Goal: Use online tool/utility: Utilize a website feature to perform a specific function

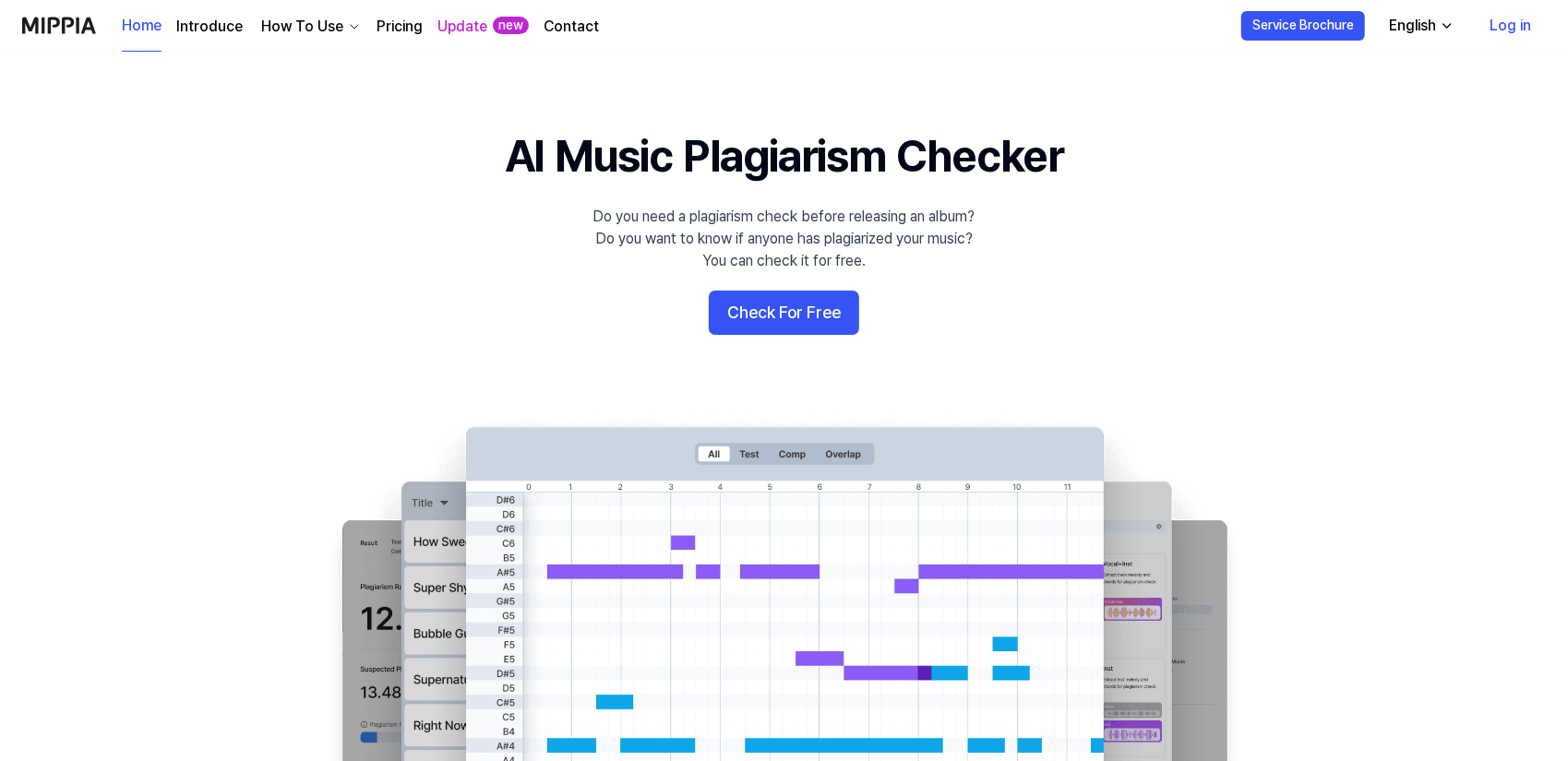
click at [1520, 25] on link "Log in" at bounding box center [1509, 26] width 71 height 52
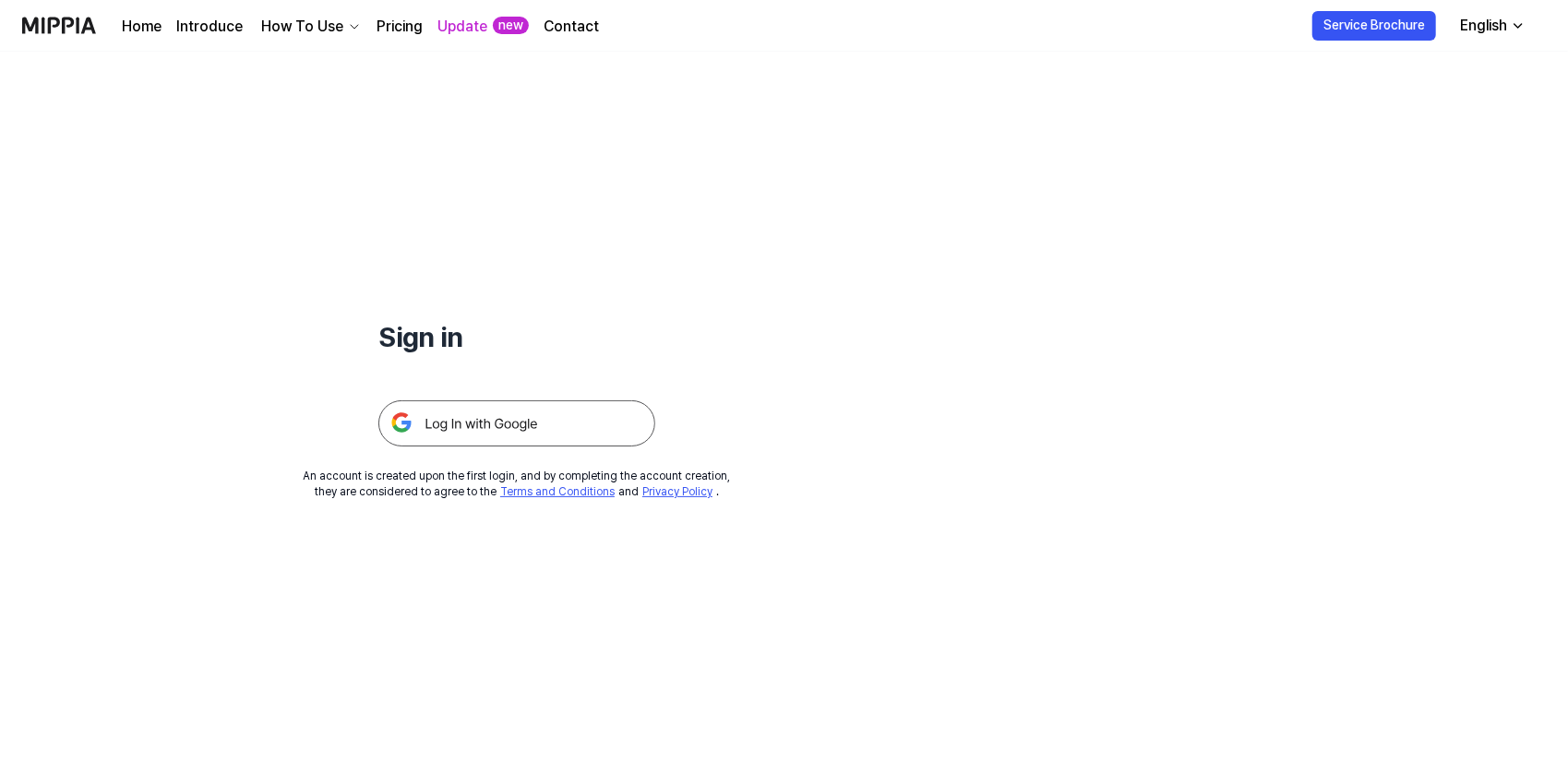
click at [558, 406] on img at bounding box center [517, 423] width 277 height 46
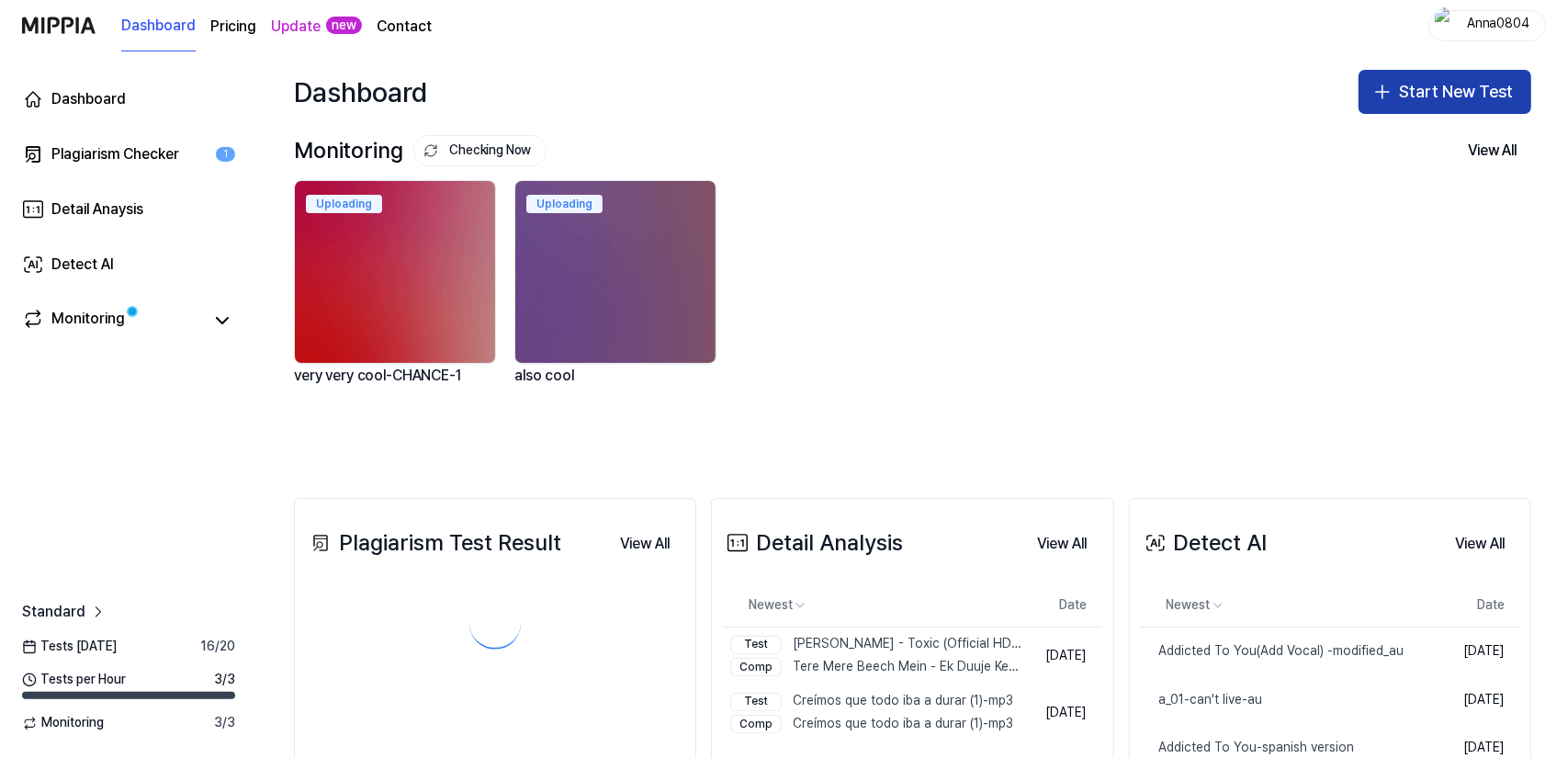
click at [1409, 87] on button "Start New Test" at bounding box center [1445, 91] width 173 height 44
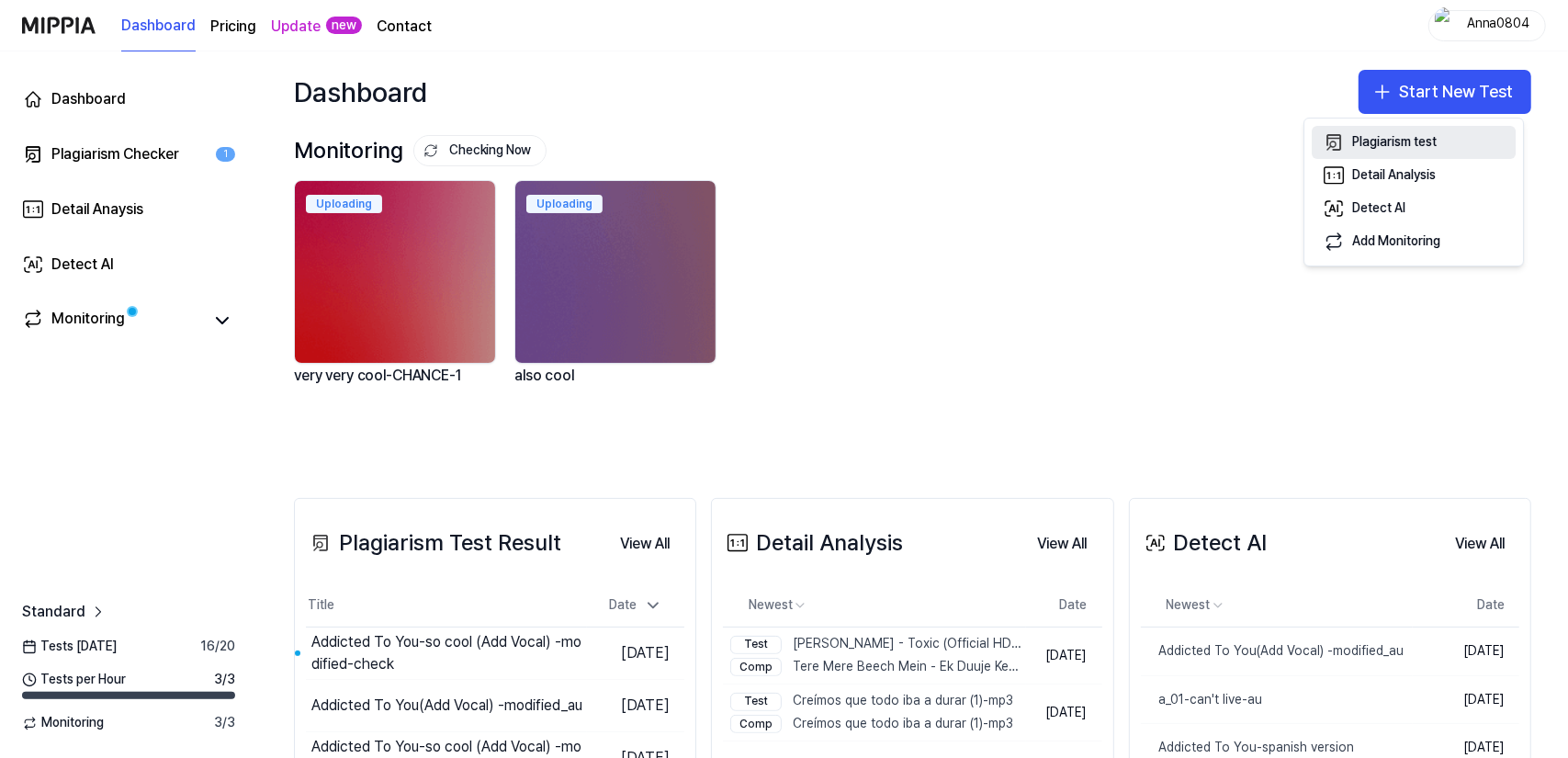
click at [1372, 135] on div "Plagiarism test" at bounding box center [1393, 142] width 84 height 19
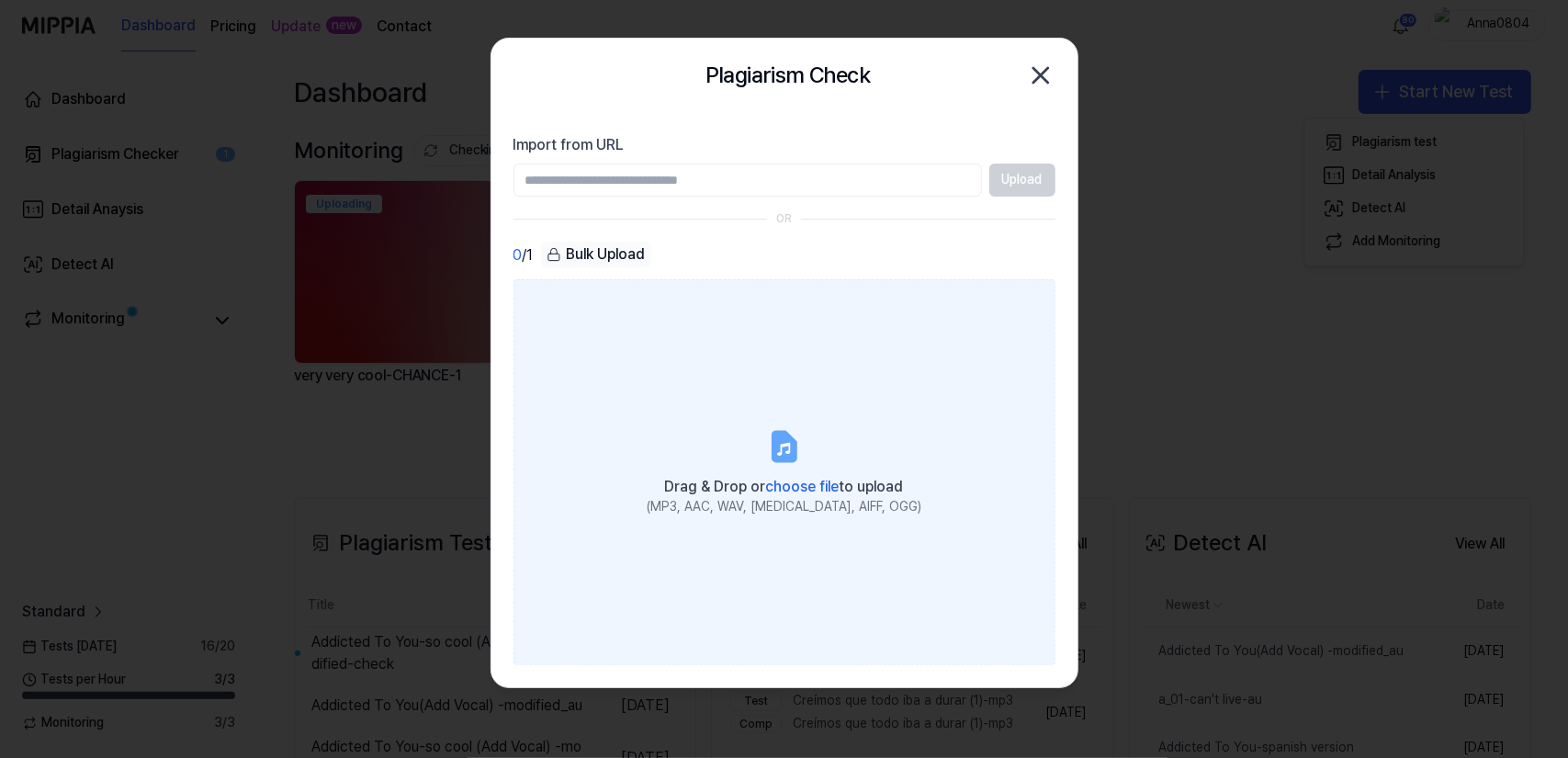
click at [722, 400] on label "Drag & Drop or choose file to upload (MP3, AAC, WAV, [MEDICAL_DATA], AIFF, OGG)" at bounding box center [784, 472] width 542 height 386
click at [0, 0] on input "Drag & Drop or choose file to upload (MP3, AAC, WAV, [MEDICAL_DATA], AIFF, OGG)" at bounding box center [0, 0] width 0 height 0
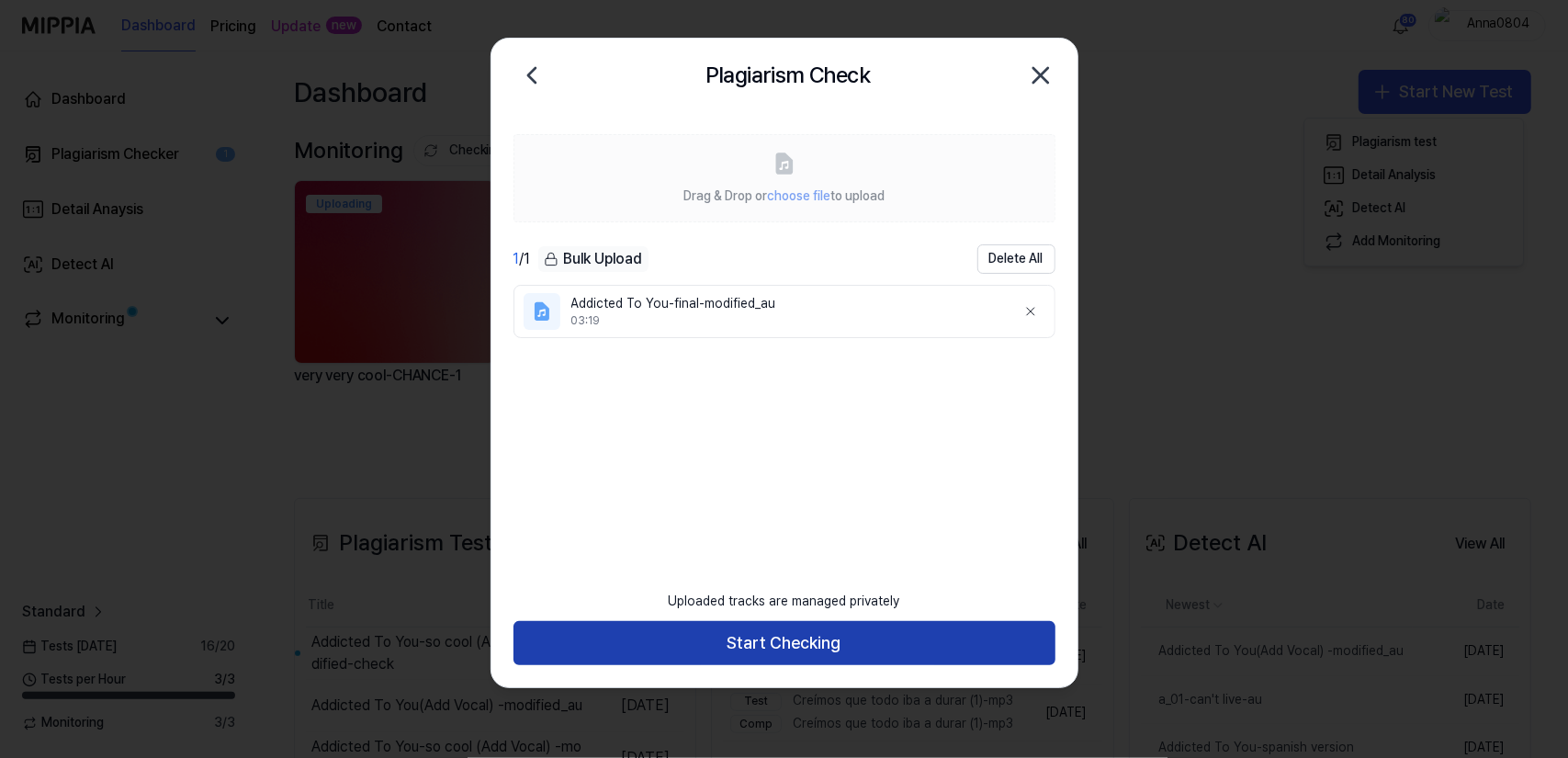
click at [816, 639] on button "Start Checking" at bounding box center [784, 643] width 542 height 44
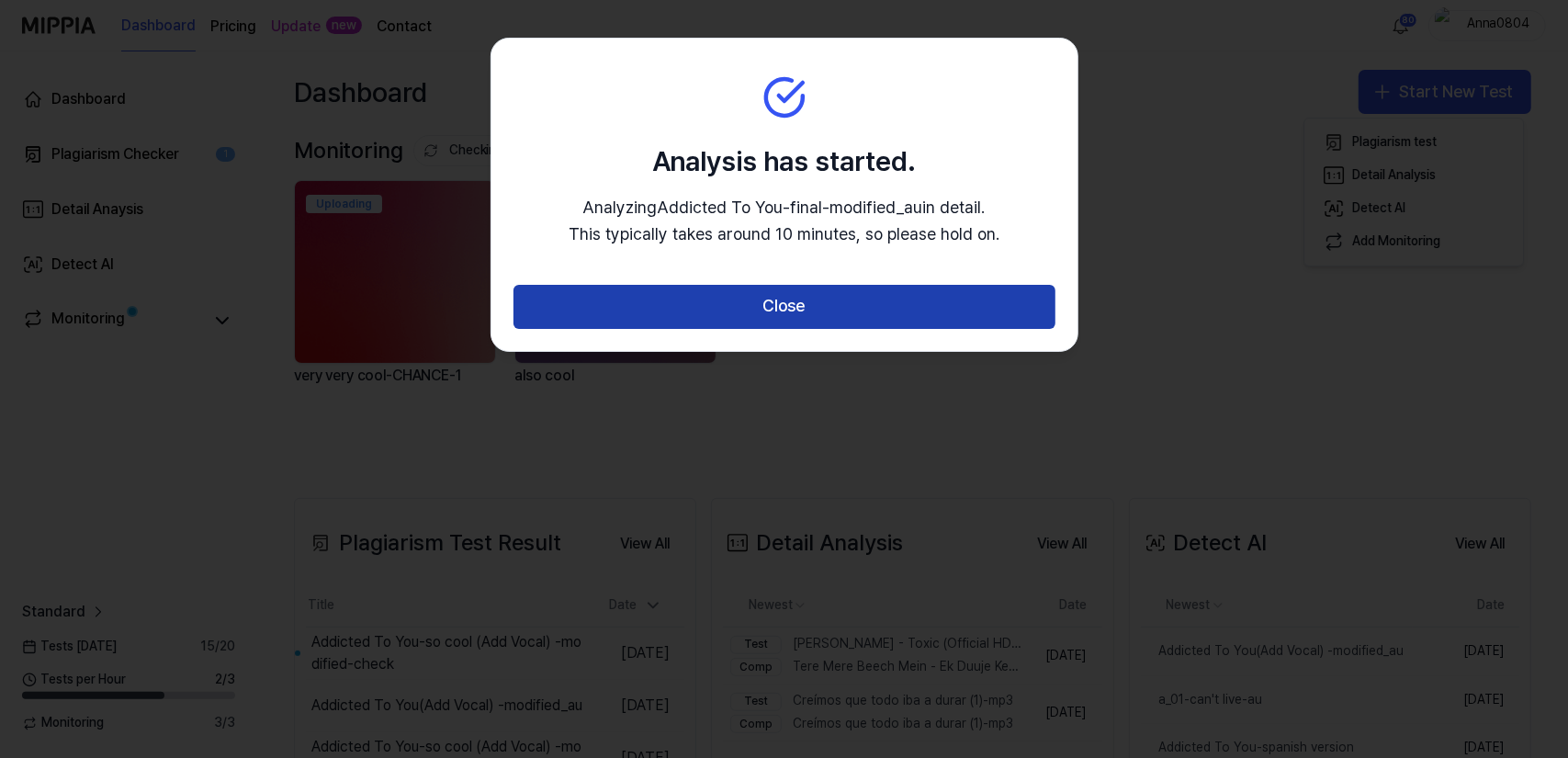
click at [786, 306] on button "Close" at bounding box center [784, 307] width 542 height 44
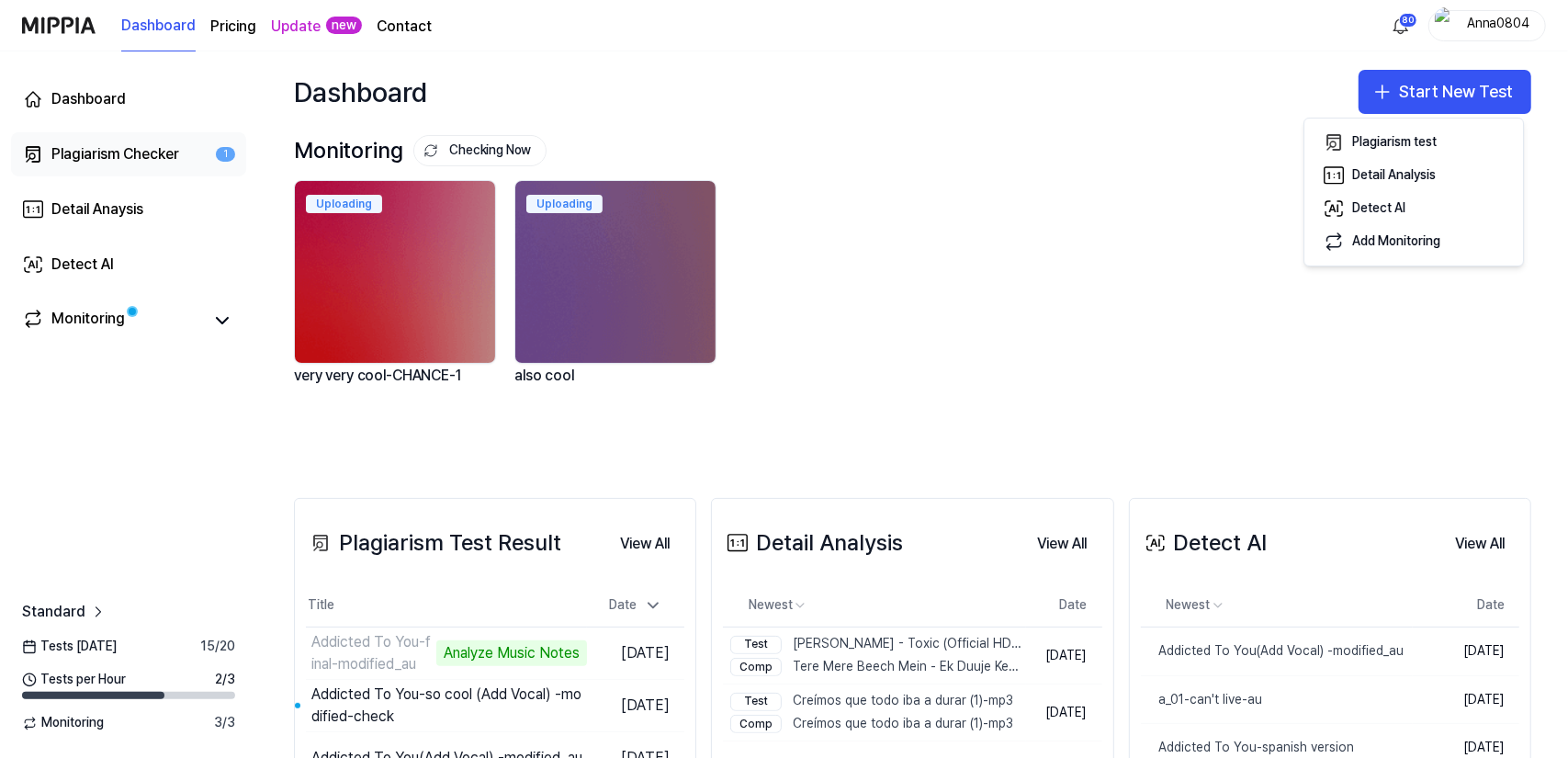
click at [129, 153] on div "Plagiarism Checker" at bounding box center [115, 154] width 128 height 22
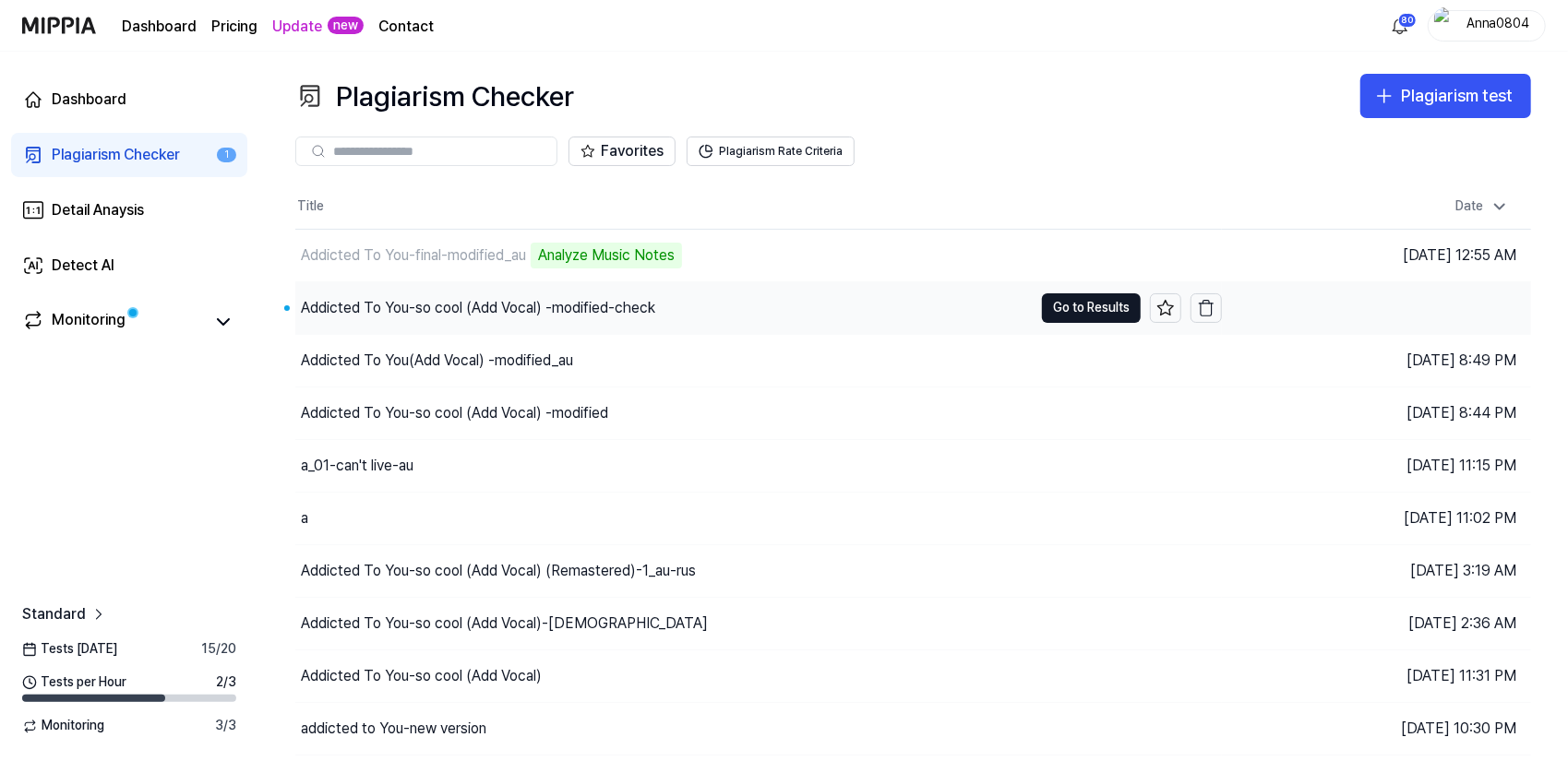
click at [476, 301] on div "Addicted To You-so cool (Add Vocal) -modified-check" at bounding box center [478, 308] width 355 height 22
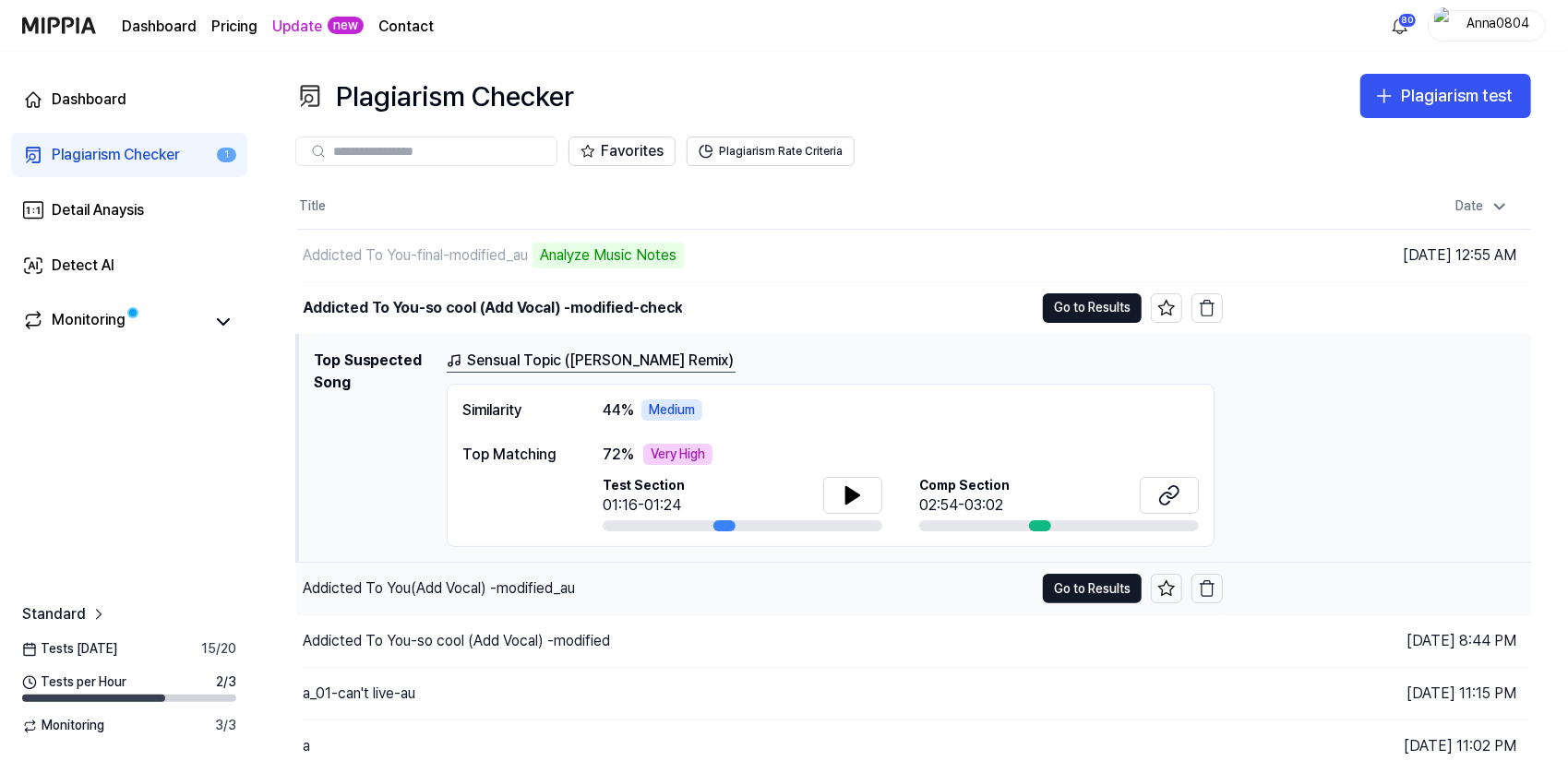
click at [469, 583] on div "Addicted To You(Add Vocal) -modified_au" at bounding box center [438, 589] width 272 height 22
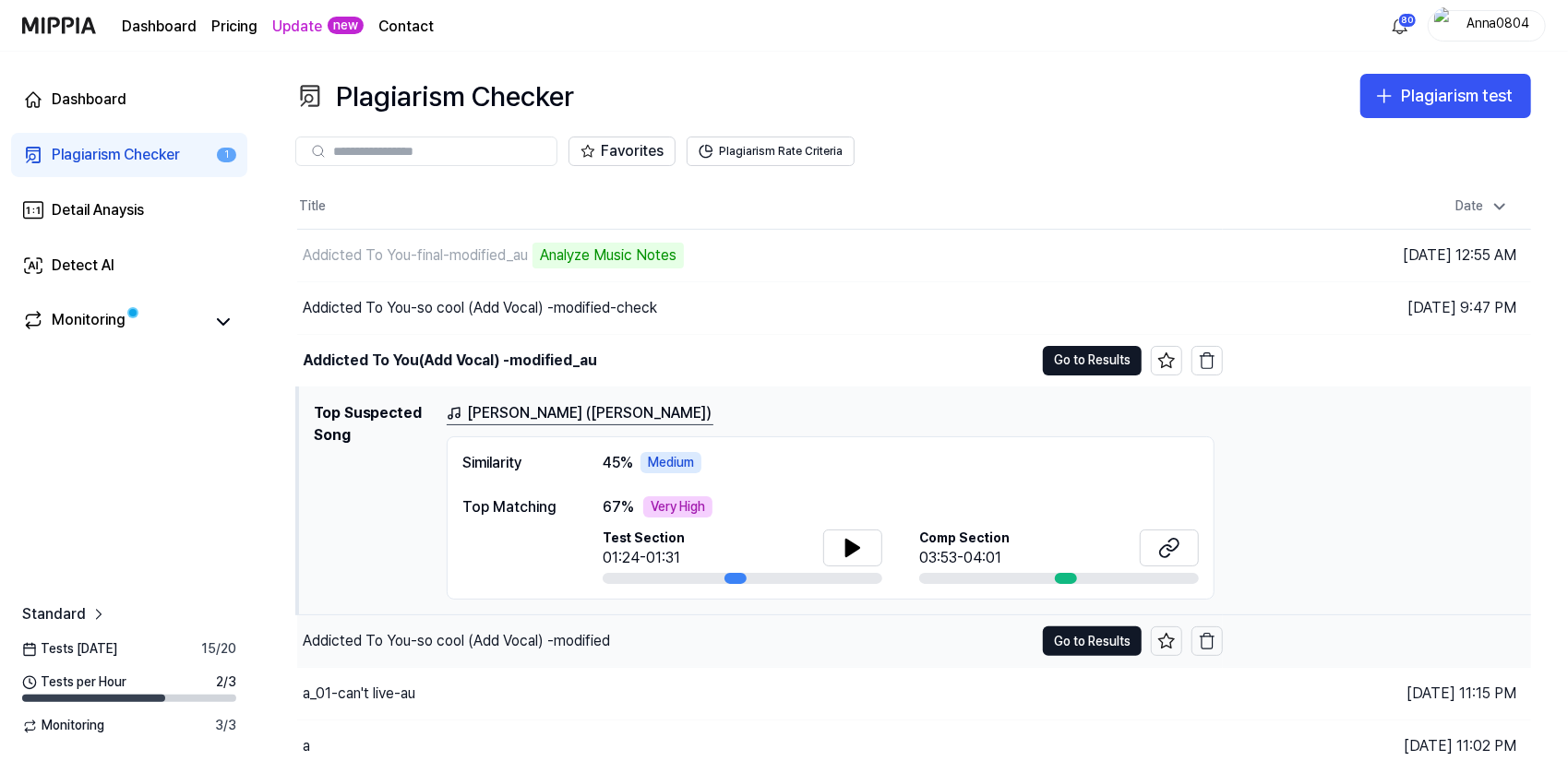
click at [459, 634] on div "Addicted To You-so cool (Add Vocal) -modified" at bounding box center [456, 641] width 307 height 22
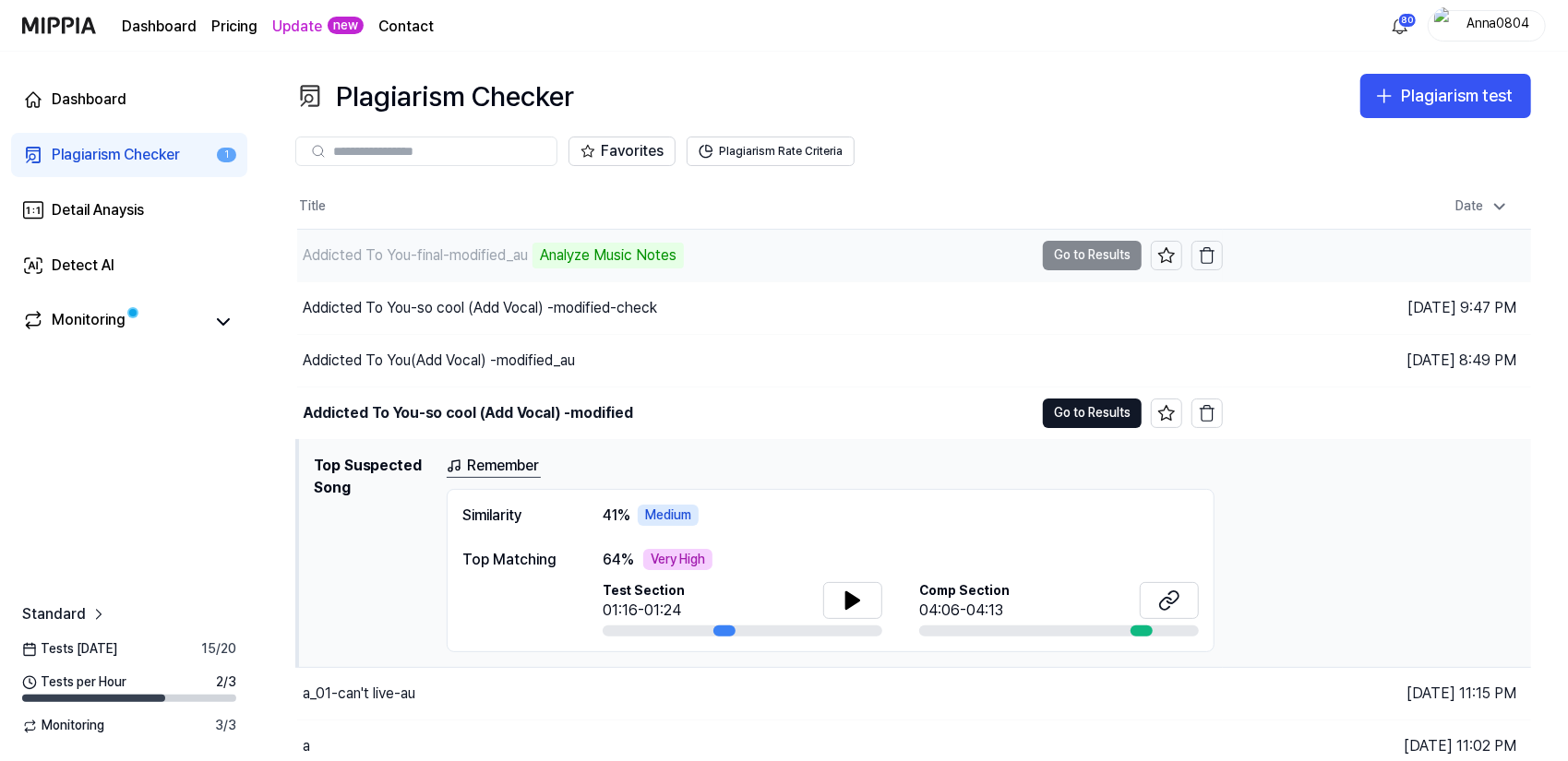
click at [474, 253] on div "Addicted To You-final-modified_au" at bounding box center [415, 255] width 225 height 22
click at [462, 246] on div "Addicted To You-final-modified_au" at bounding box center [415, 255] width 225 height 22
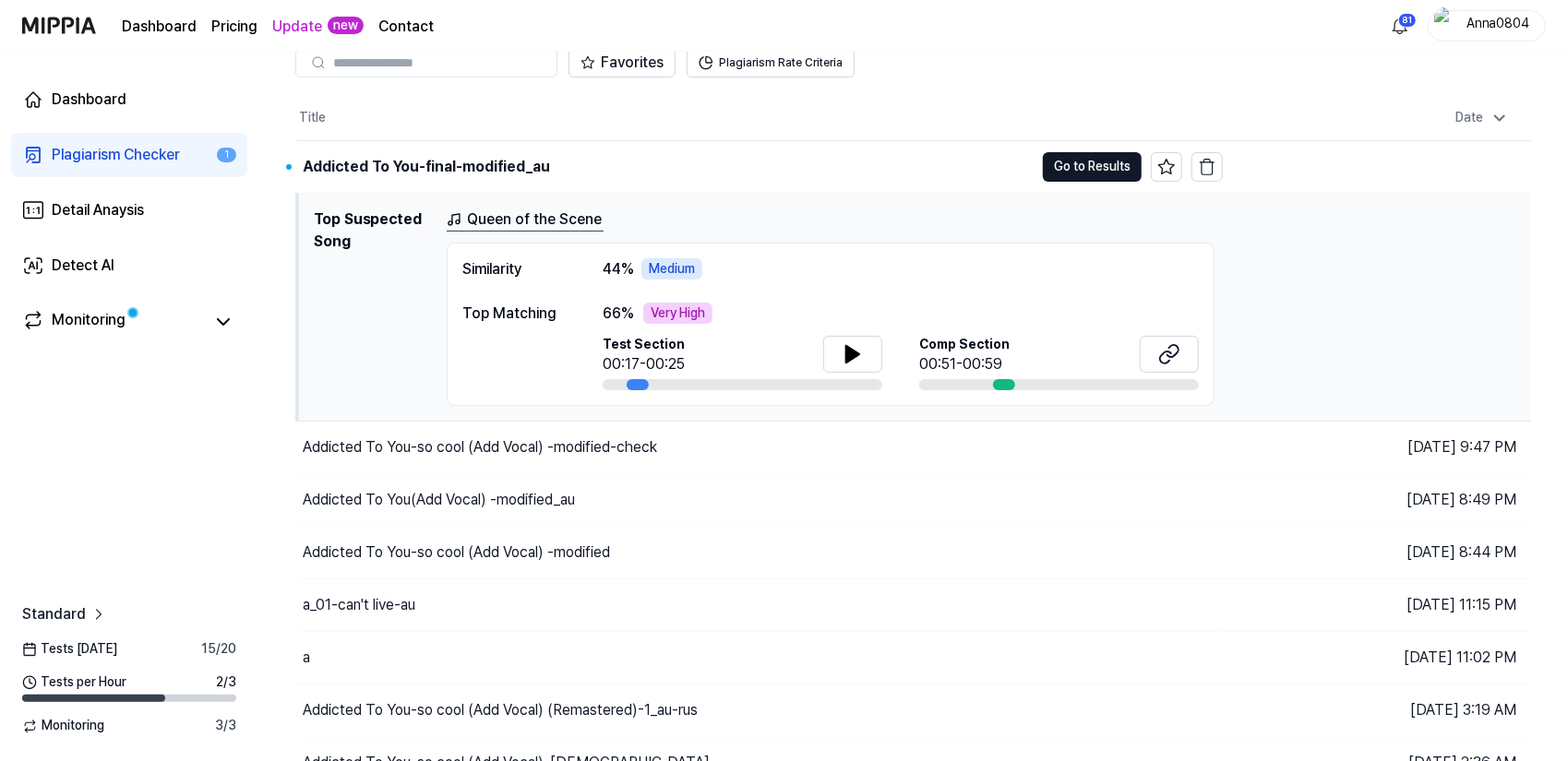
scroll to position [93, 0]
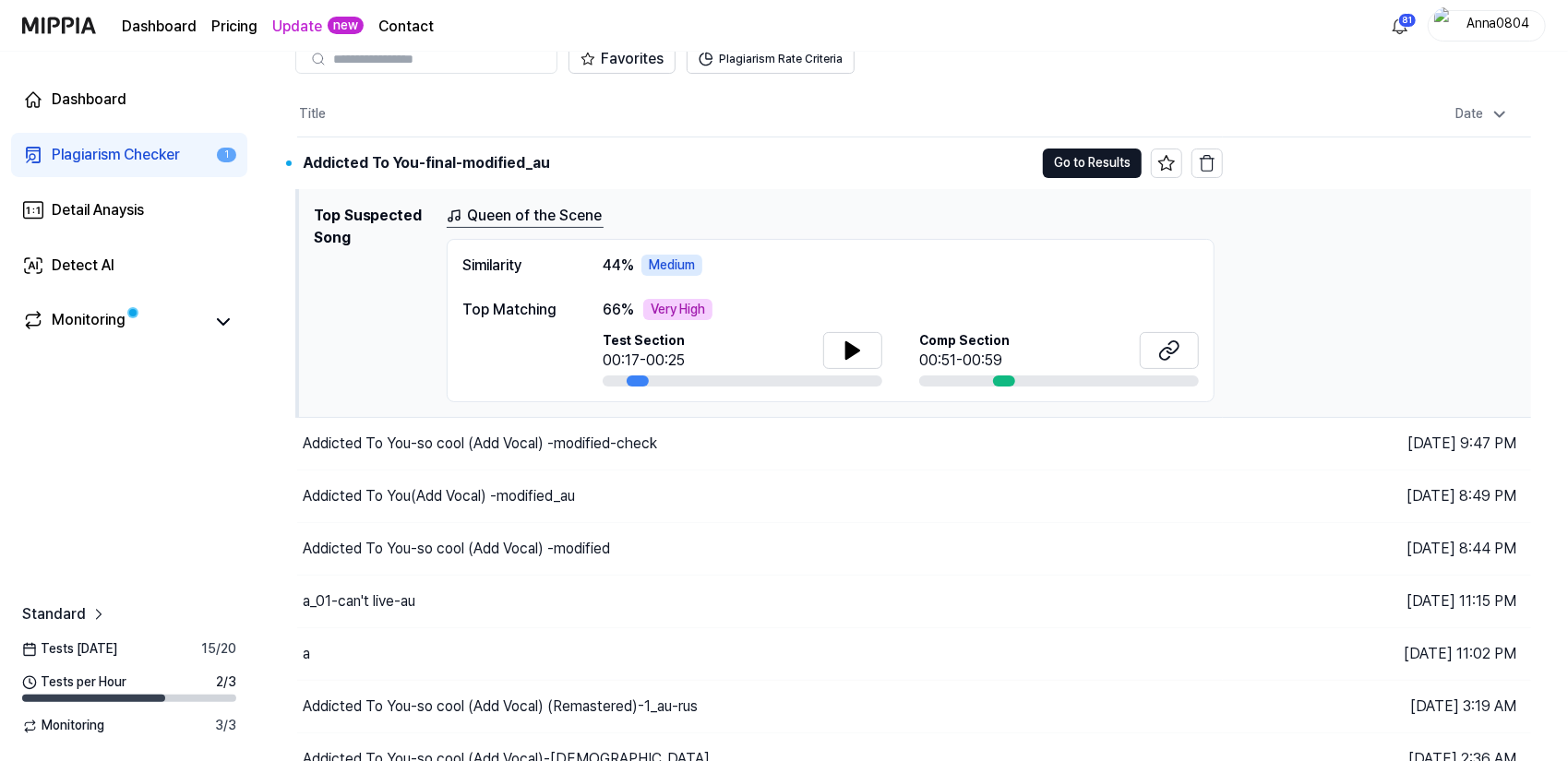
click at [1062, 158] on button "Go to Results" at bounding box center [1092, 163] width 99 height 30
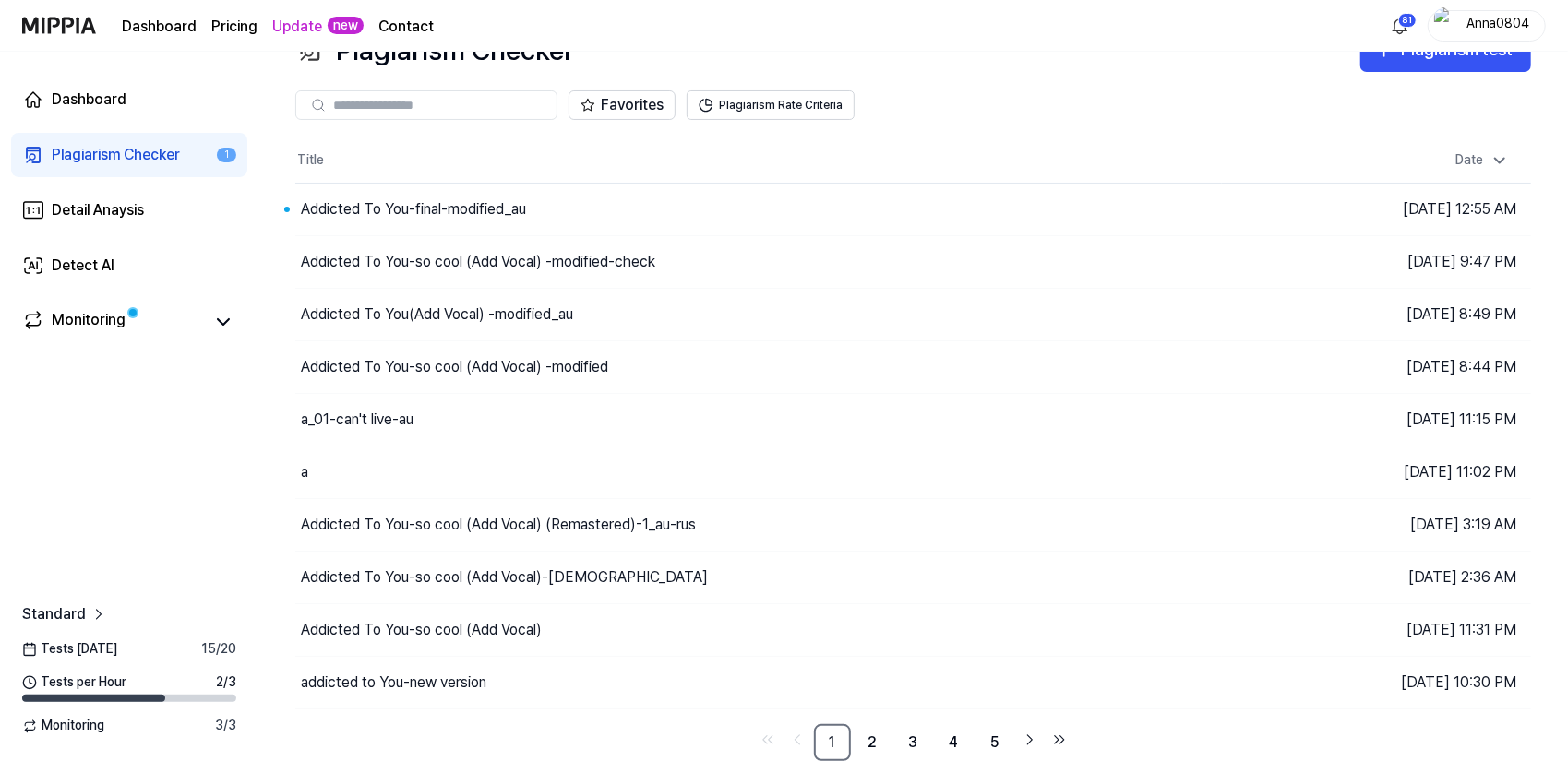
scroll to position [43, 0]
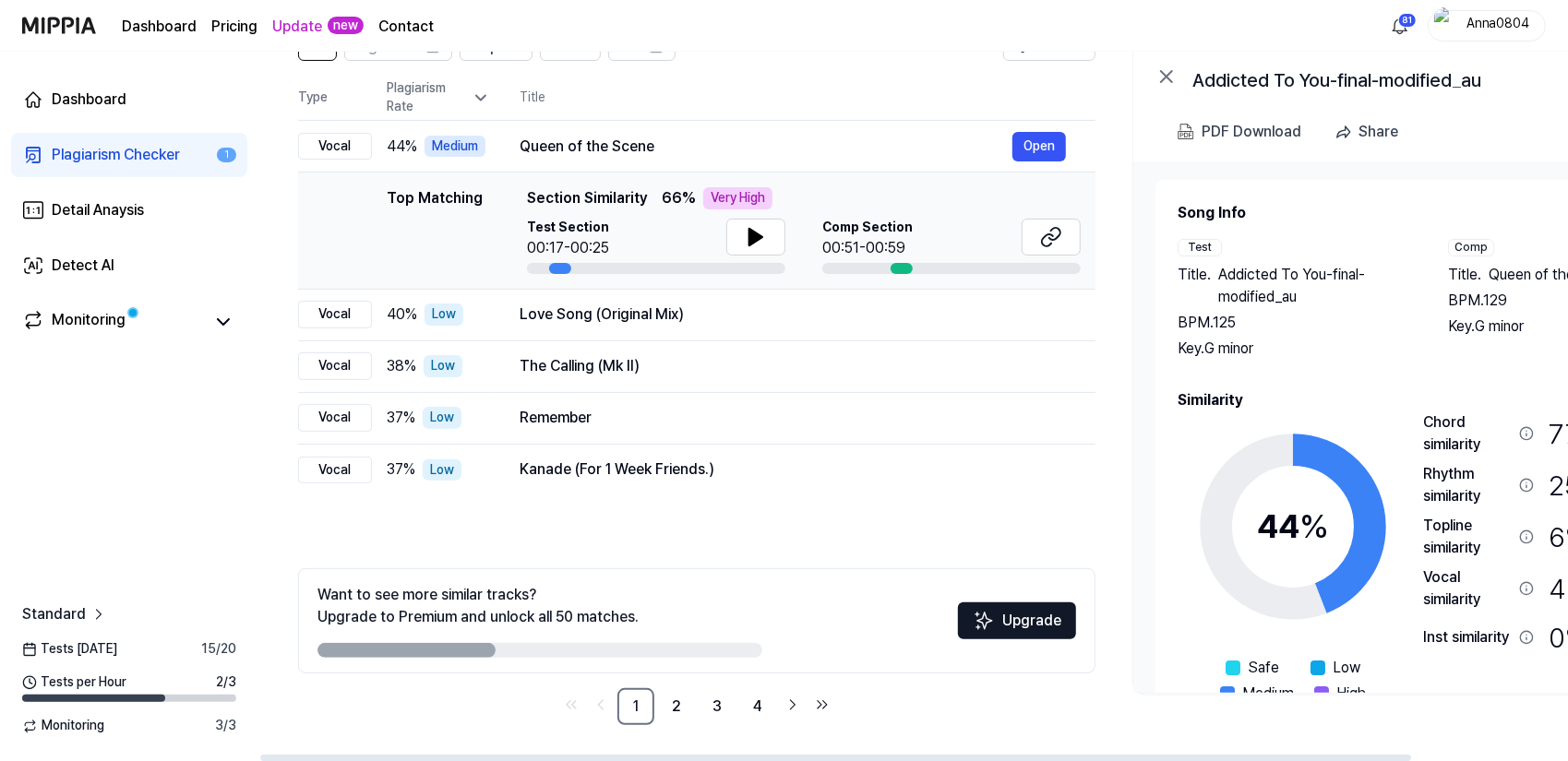
scroll to position [0, 1]
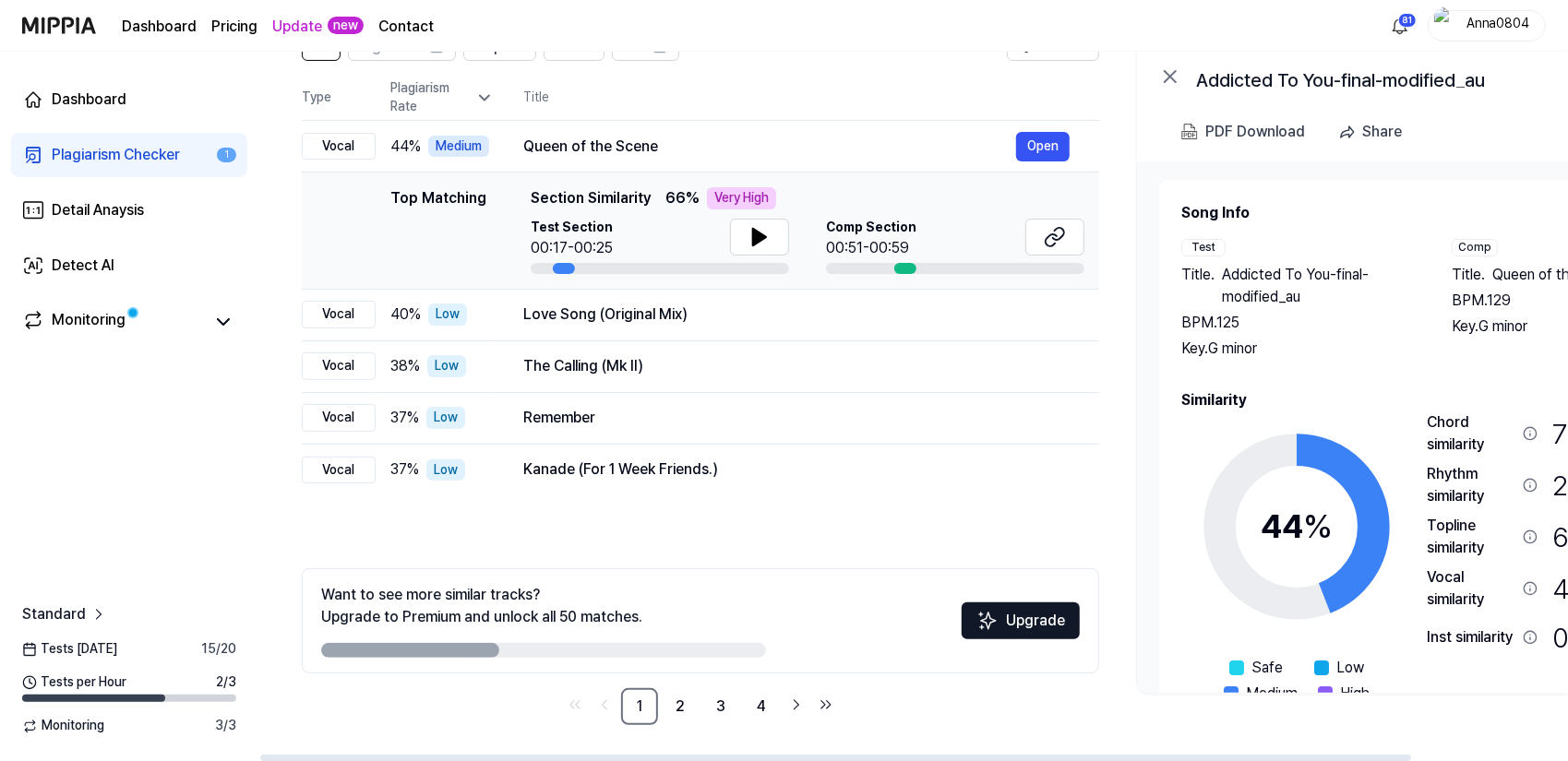
drag, startPoint x: 1308, startPoint y: 371, endPoint x: 1398, endPoint y: 379, distance: 90.4
click at [1398, 379] on div "Song Info Test Title . Addicted To You-final-modified_au BPM. 125 Key. G minor …" at bounding box center [1434, 466] width 504 height 529
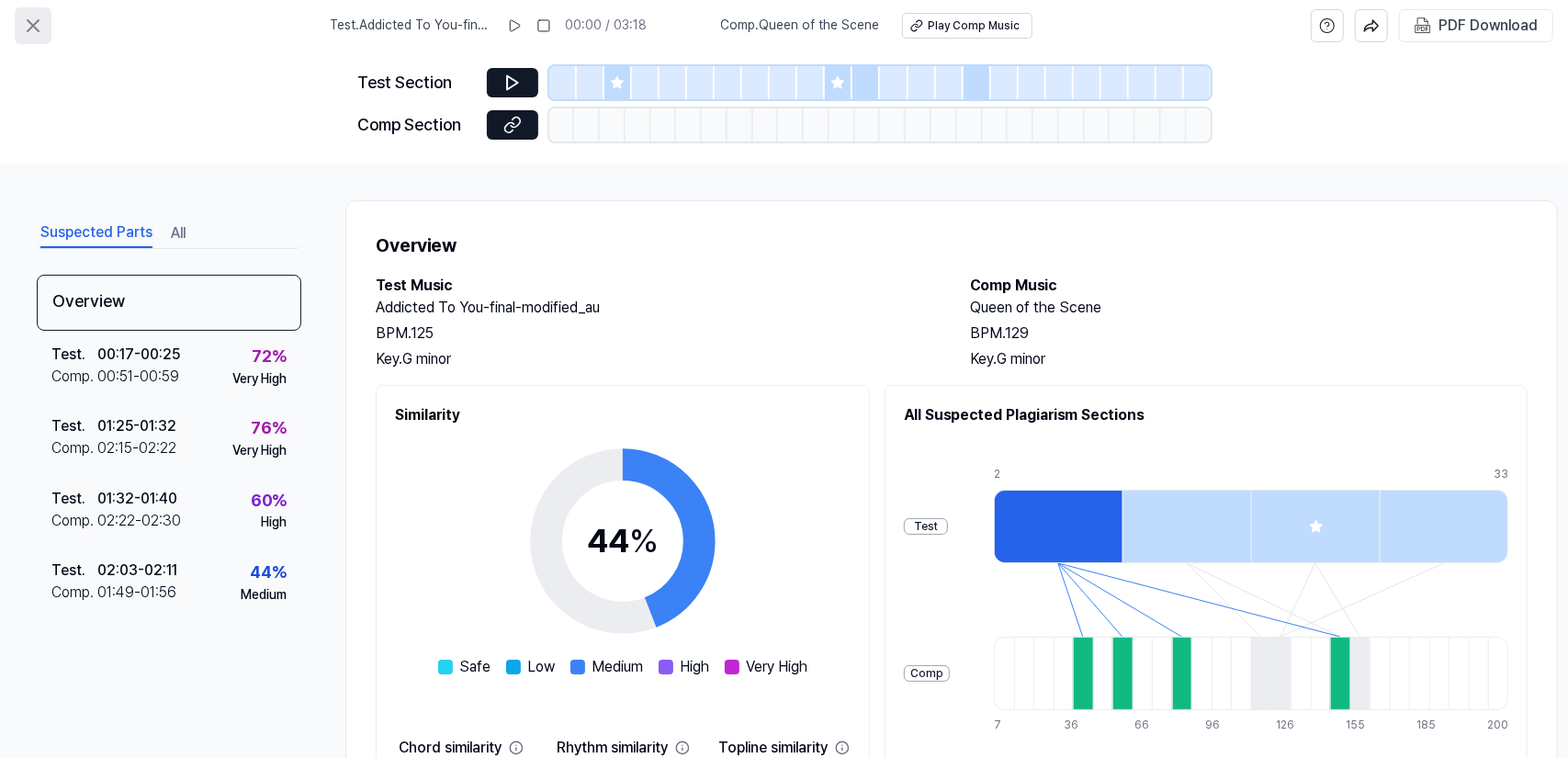
click at [26, 31] on icon at bounding box center [33, 26] width 22 height 22
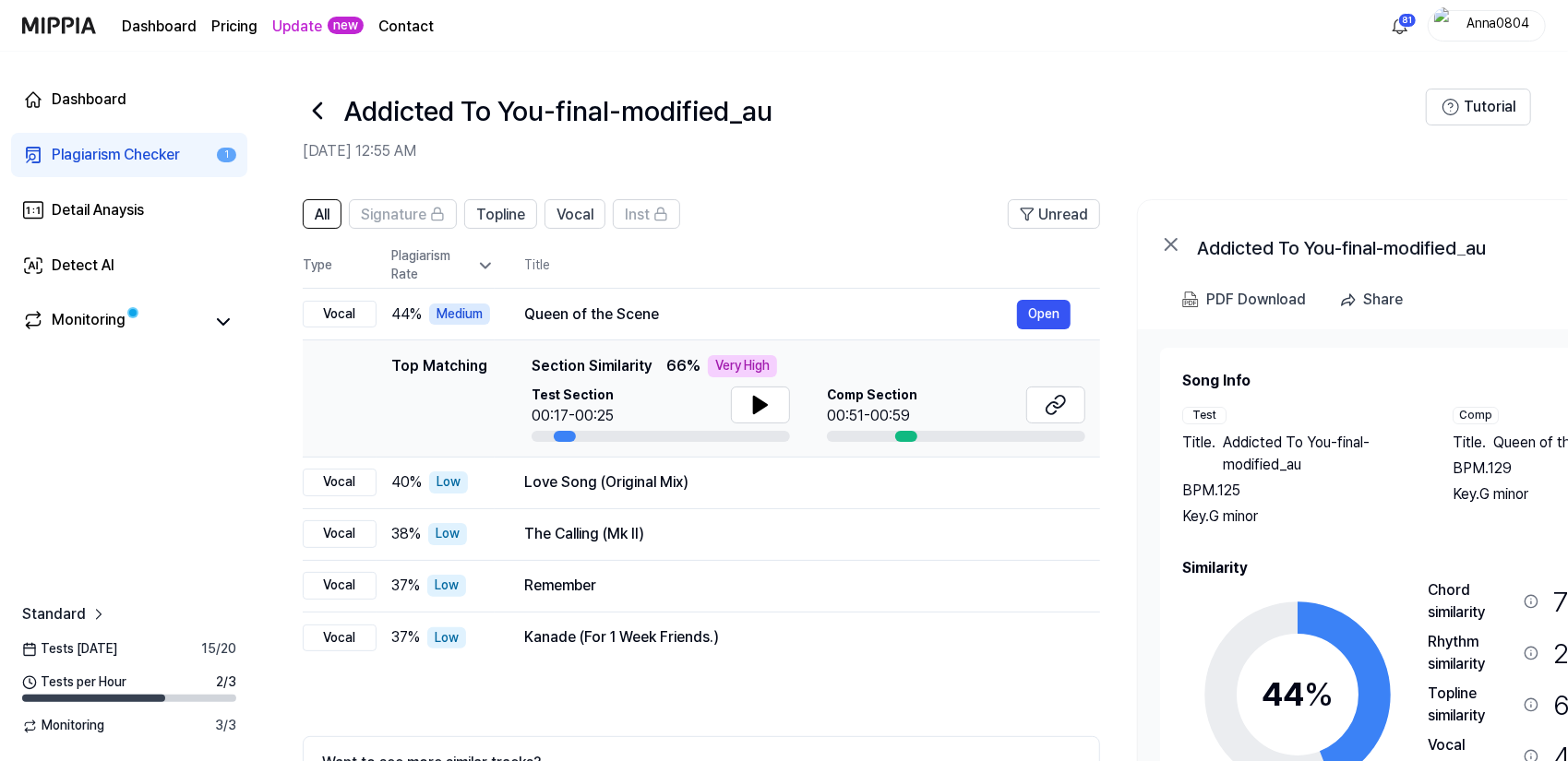
click at [107, 146] on div "Plagiarism Checker" at bounding box center [116, 154] width 129 height 22
